Goal: Check status

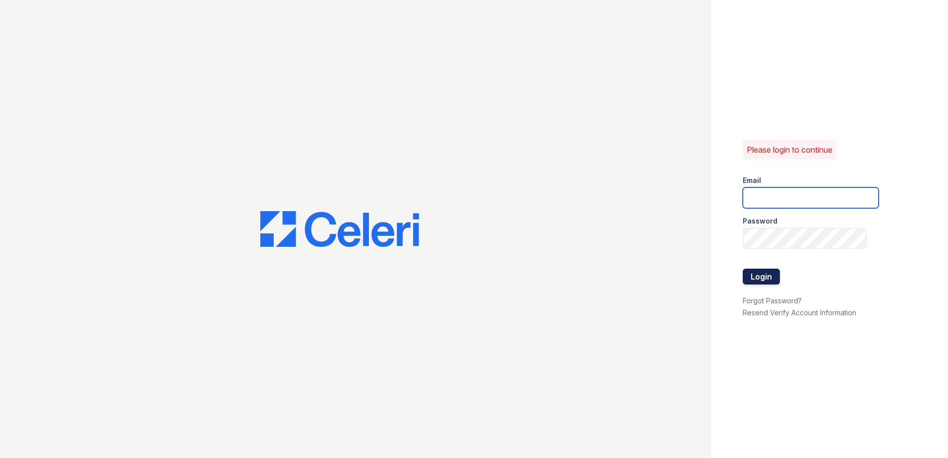
type input "ReNewNorthProvidence@trinity-pm.com"
click at [456, 278] on button "Login" at bounding box center [761, 277] width 37 height 16
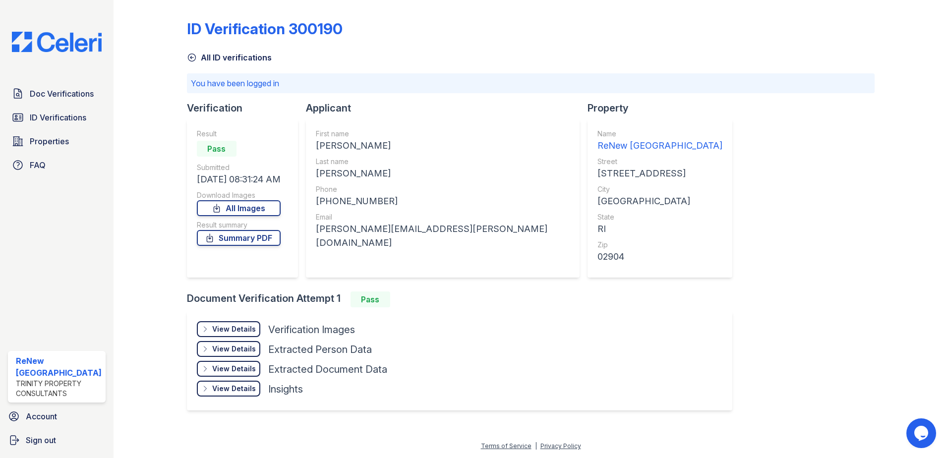
click at [231, 327] on div "View Details" at bounding box center [234, 329] width 44 height 10
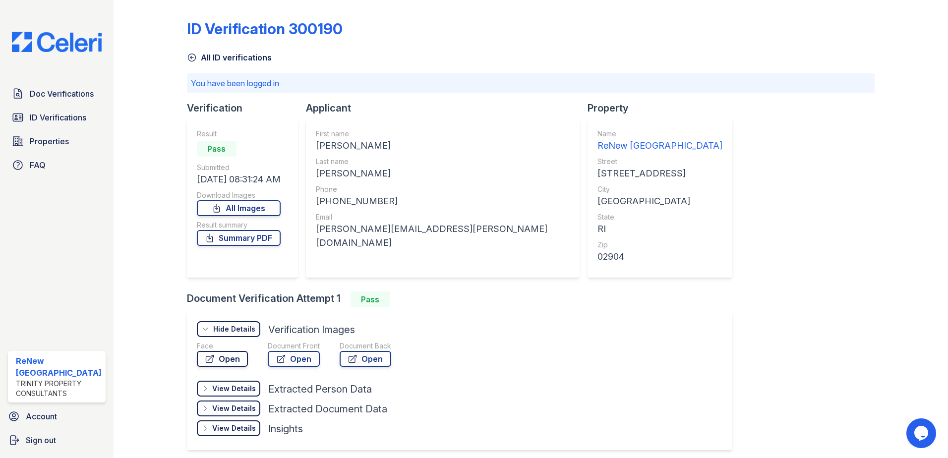
click at [231, 360] on link "Open" at bounding box center [222, 359] width 51 height 16
click at [305, 361] on link "Open" at bounding box center [294, 359] width 52 height 16
click at [232, 389] on div "View Details" at bounding box center [234, 389] width 44 height 10
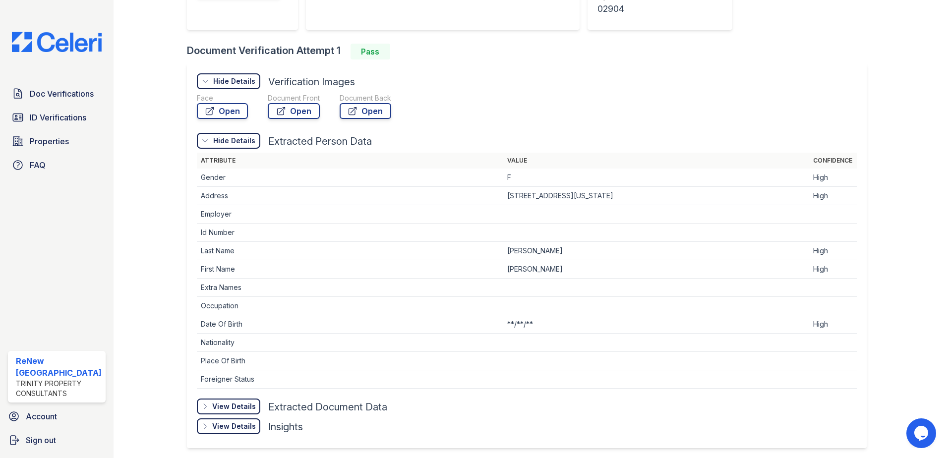
scroll to position [286, 0]
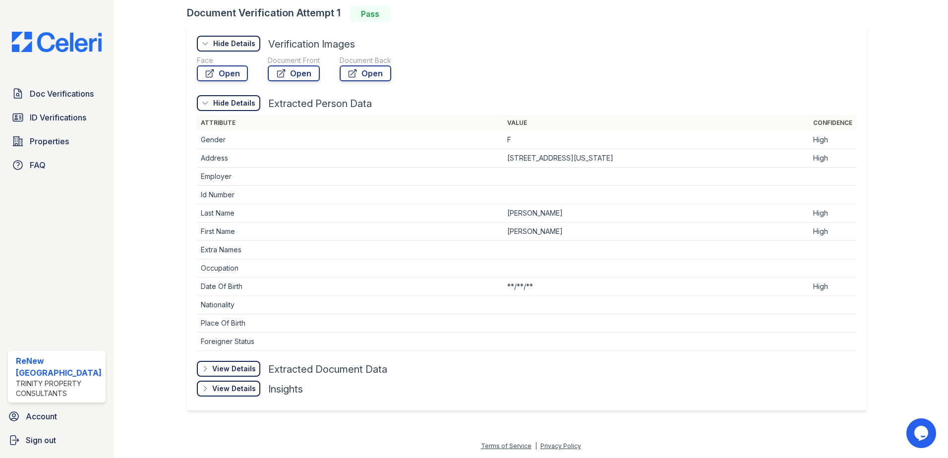
click at [224, 368] on div "View Details" at bounding box center [234, 369] width 44 height 10
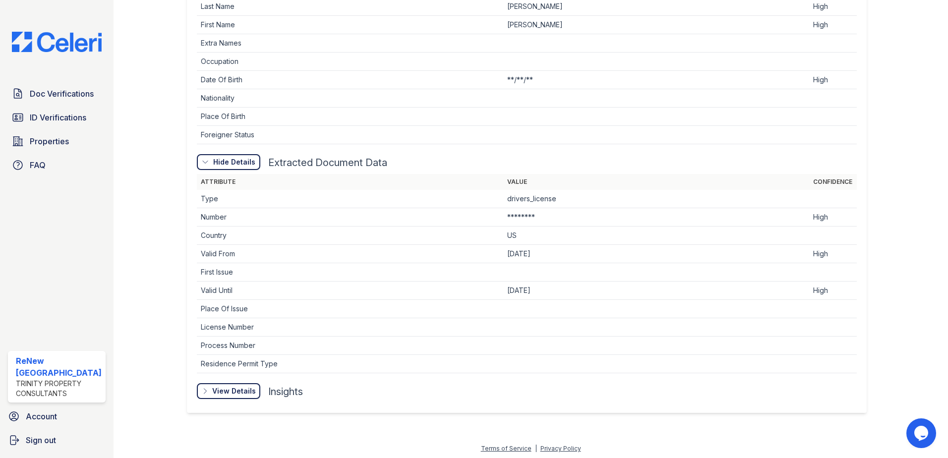
scroll to position [495, 0]
click at [0, 0] on div "View Details" at bounding box center [0, 0] width 0 height 0
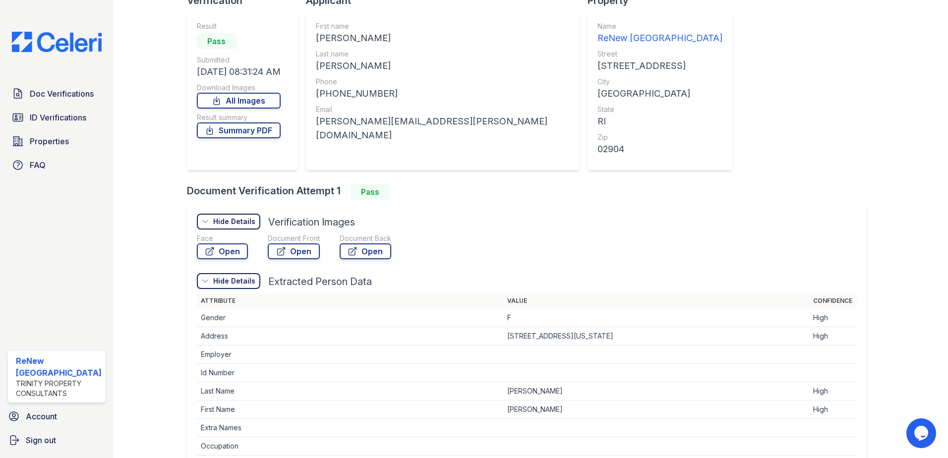
scroll to position [0, 0]
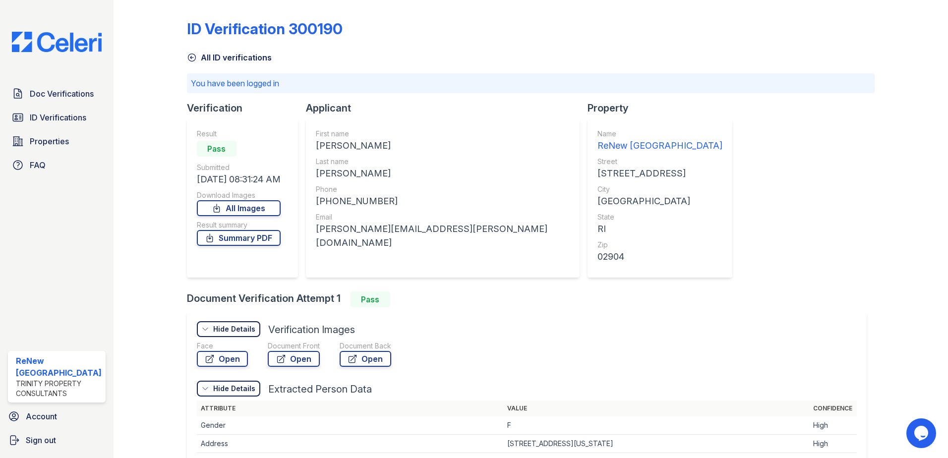
click at [47, 38] on img at bounding box center [57, 42] width 106 height 20
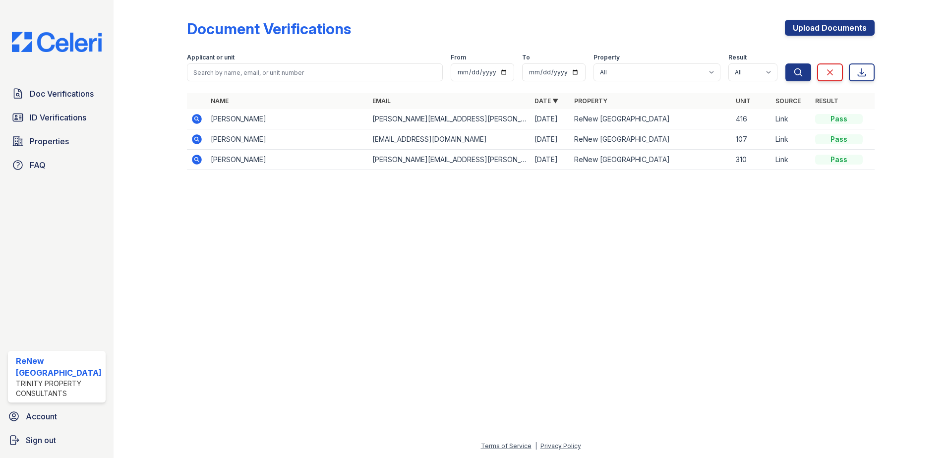
click at [268, 140] on td "[PERSON_NAME]" at bounding box center [288, 139] width 162 height 20
